Goal: Transaction & Acquisition: Purchase product/service

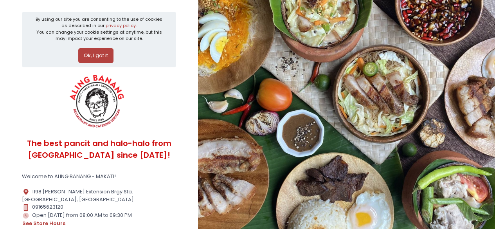
click at [95, 52] on button "Ok, I got it" at bounding box center [95, 55] width 35 height 15
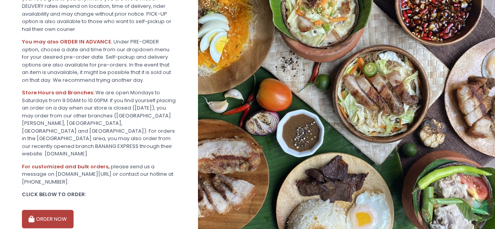
scroll to position [210, 0]
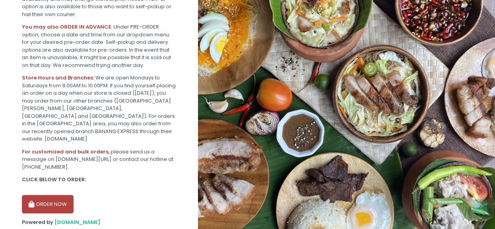
click at [59, 195] on button "ORDER NOW" at bounding box center [48, 204] width 52 height 19
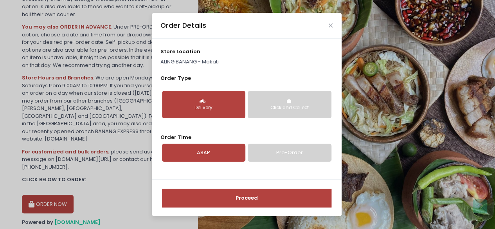
click at [262, 197] on button "Proceed" at bounding box center [246, 198] width 169 height 19
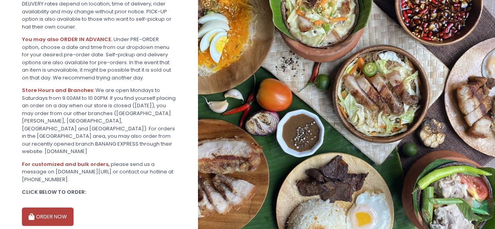
scroll to position [210, 0]
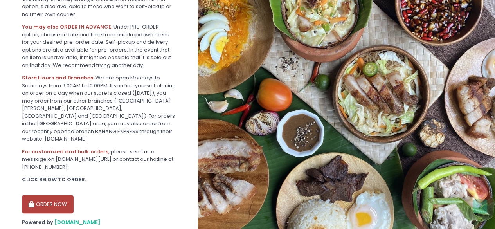
click at [45, 195] on button "ORDER NOW" at bounding box center [48, 204] width 52 height 19
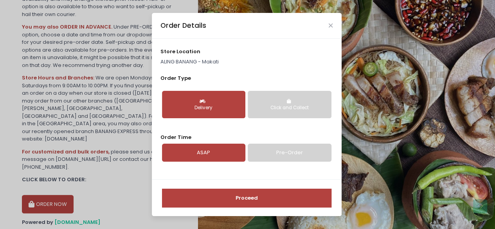
click at [294, 211] on div "Proceed" at bounding box center [247, 197] width 190 height 37
click at [297, 202] on button "Proceed" at bounding box center [246, 198] width 169 height 19
